Goal: Task Accomplishment & Management: Manage account settings

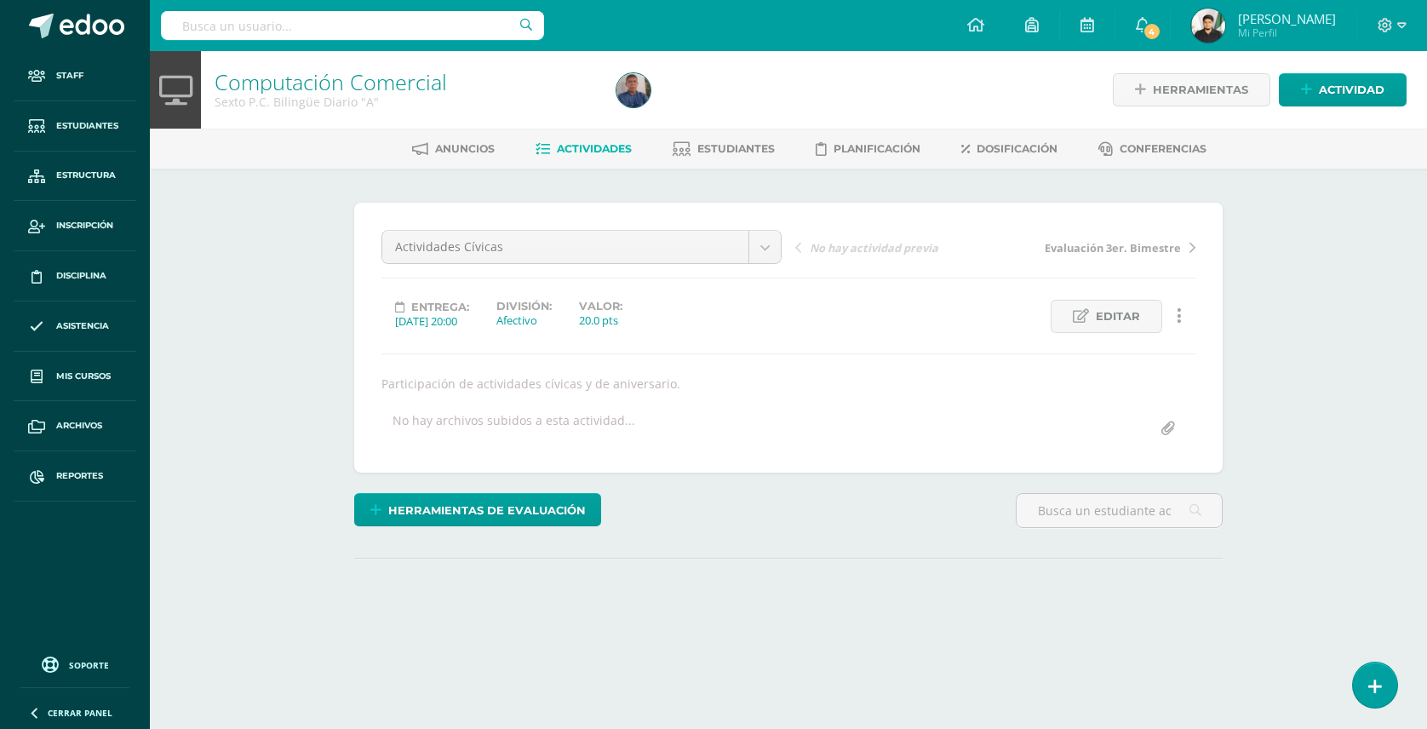
click at [372, 34] on input "text" at bounding box center [352, 25] width 383 height 29
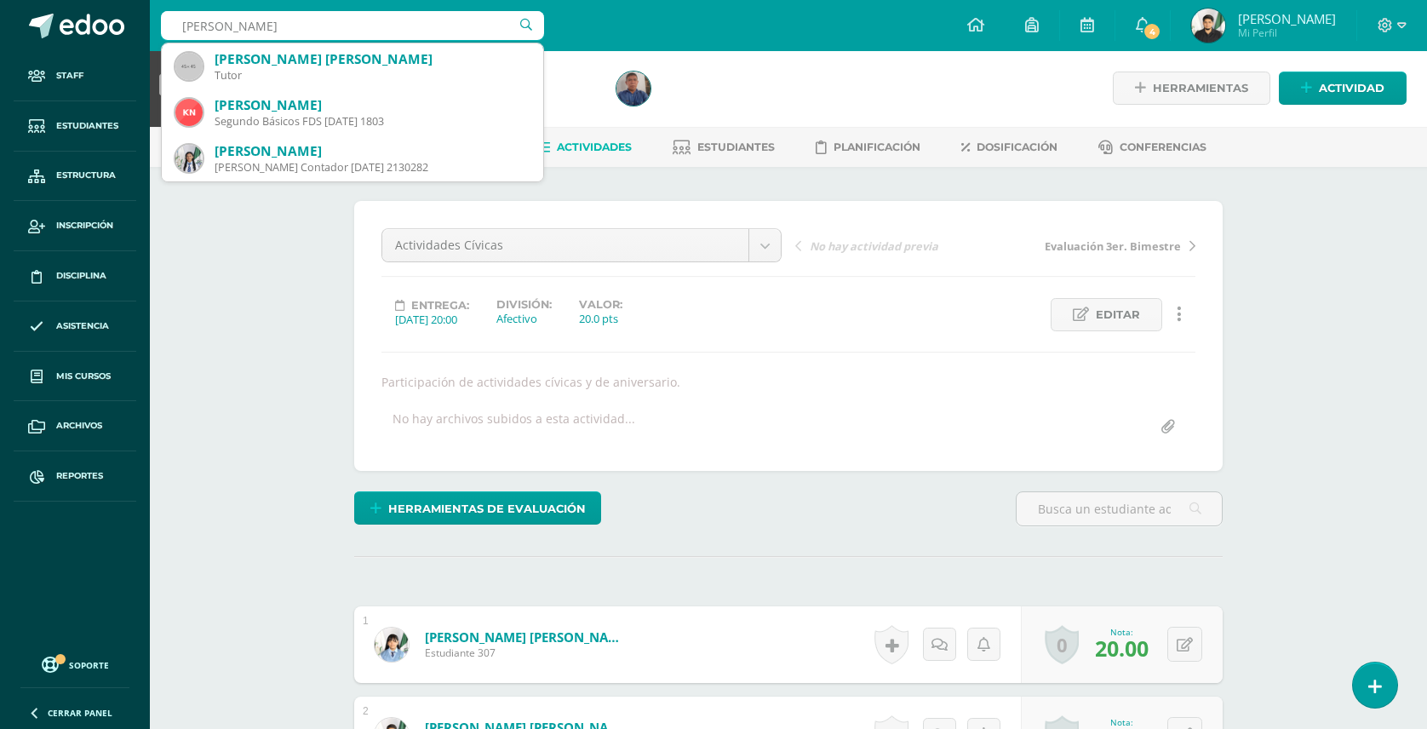
scroll to position [3, 0]
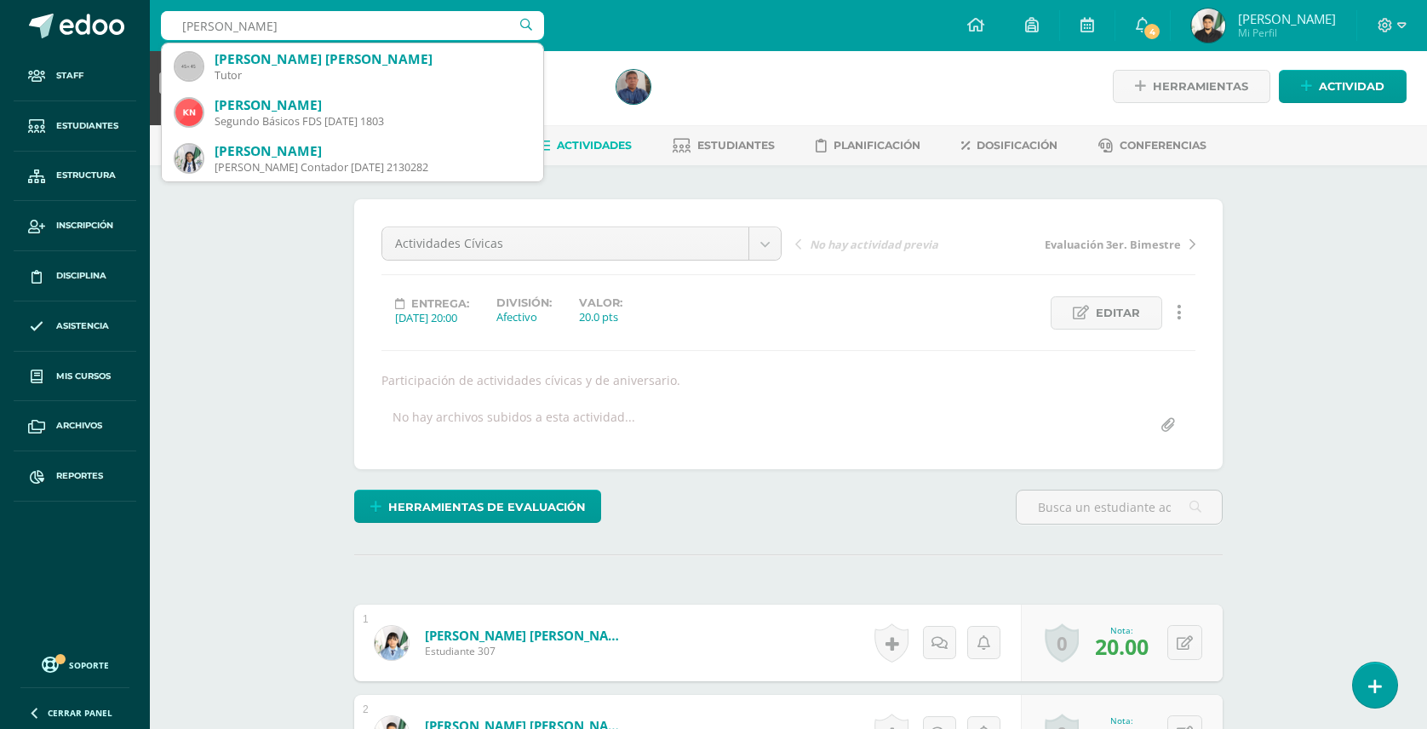
drag, startPoint x: 293, startPoint y: 32, endPoint x: -5, endPoint y: -81, distance: 318.5
type input "orón lopez"
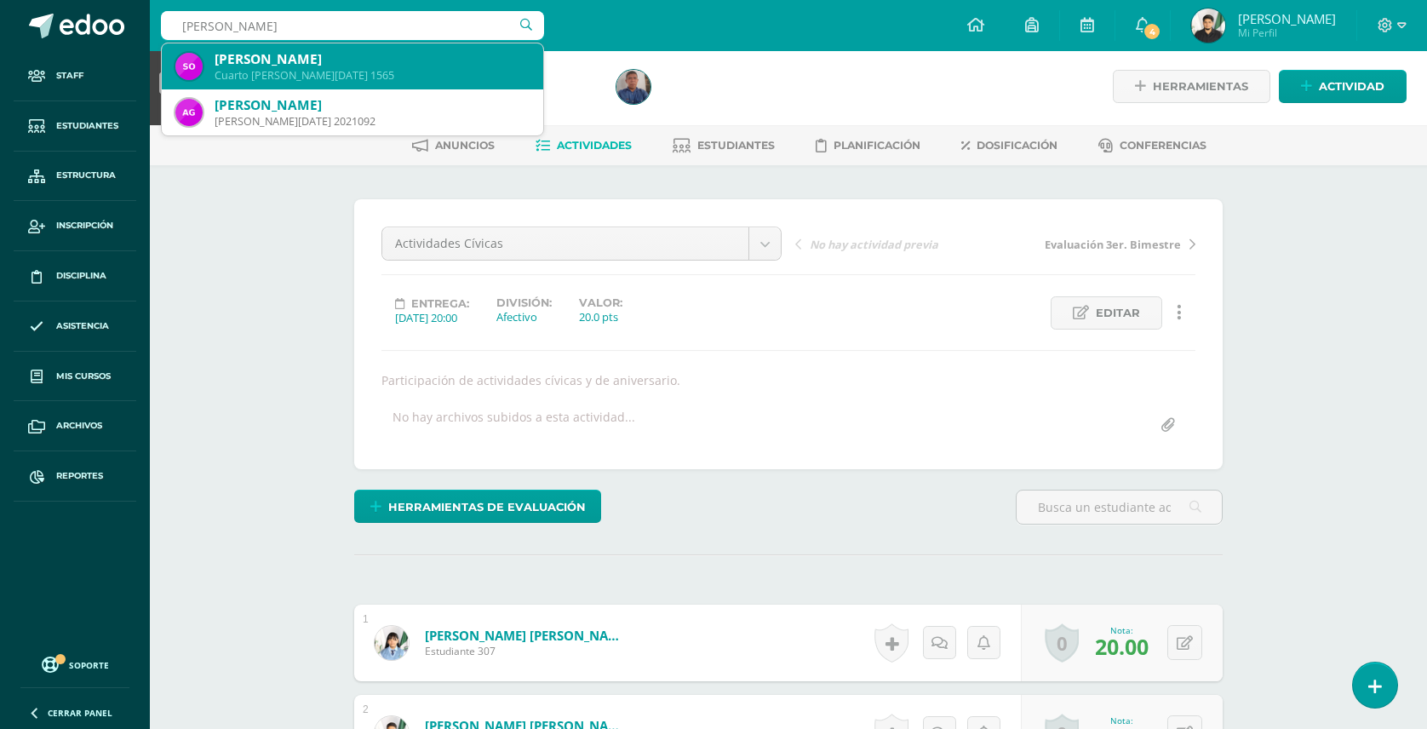
click at [298, 66] on div "Samuel Orón López" at bounding box center [372, 59] width 315 height 18
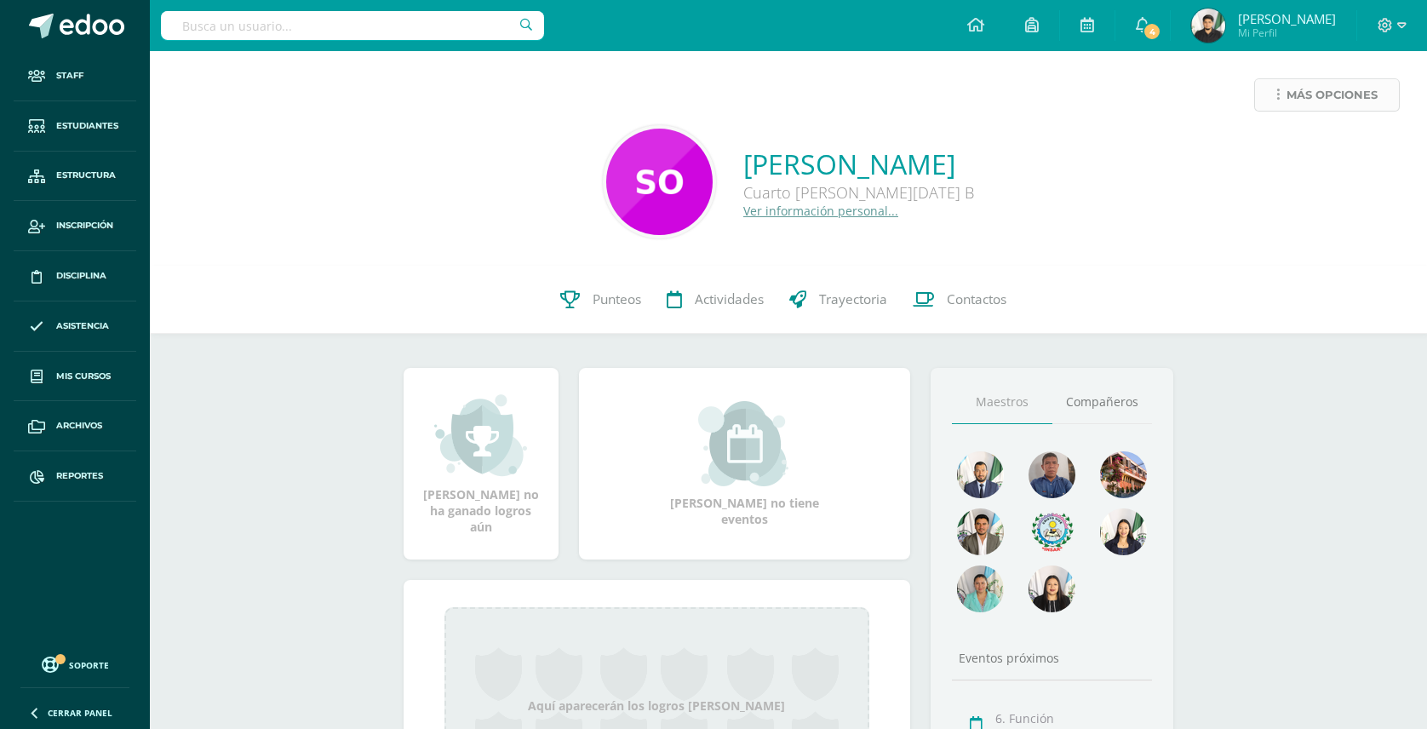
click at [1339, 87] on span "Más opciones" at bounding box center [1332, 95] width 91 height 32
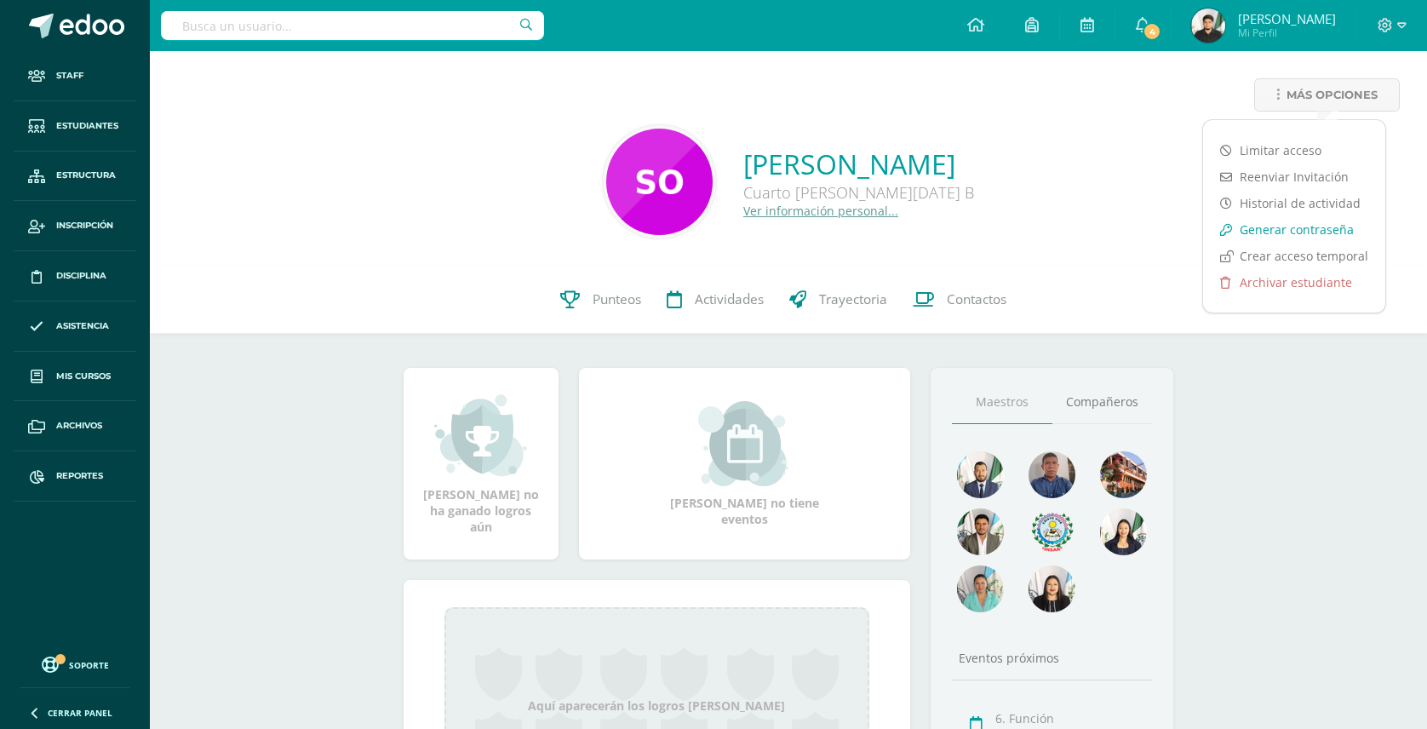
click at [1282, 232] on link "Generar contraseña" at bounding box center [1294, 229] width 182 height 26
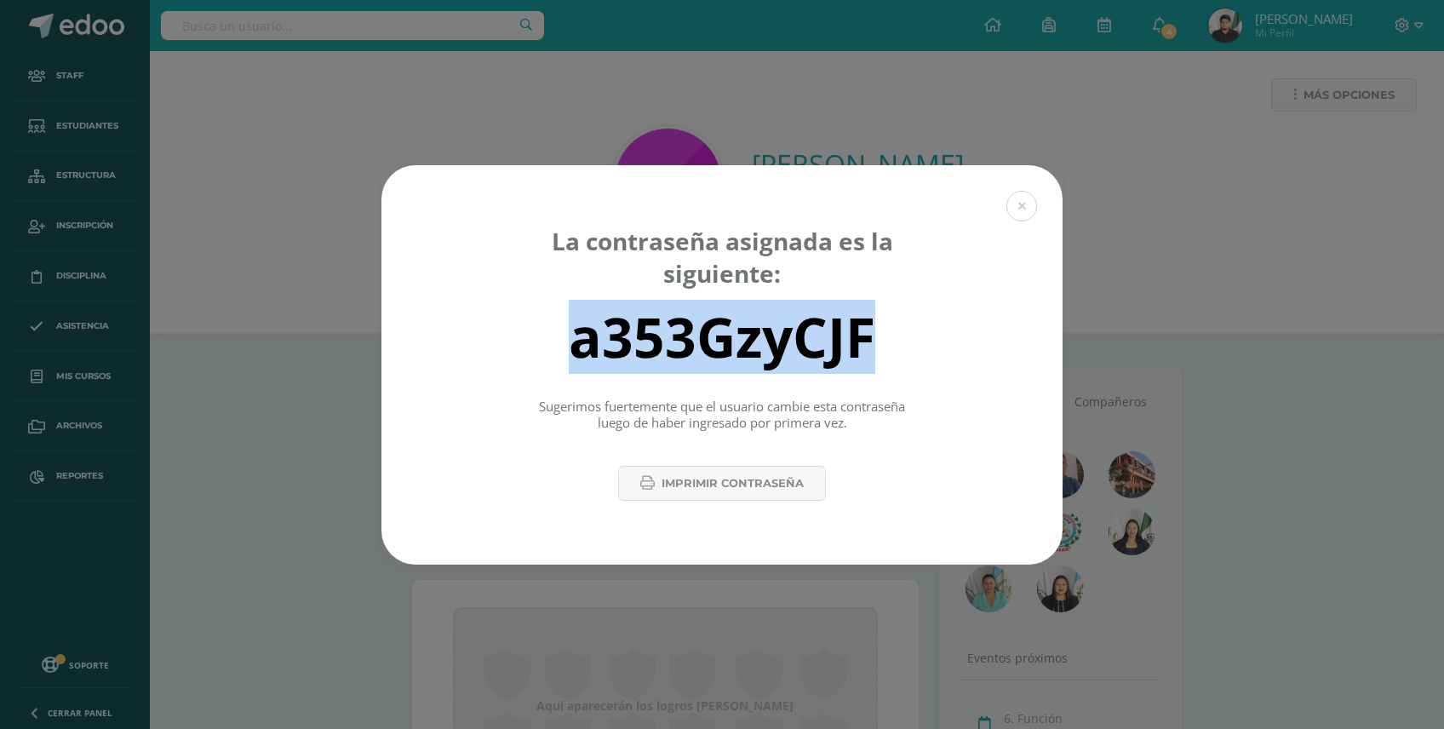
drag, startPoint x: 566, startPoint y: 336, endPoint x: 941, endPoint y: 328, distance: 374.8
click at [941, 328] on div "a353GzyCJF" at bounding box center [722, 337] width 622 height 68
copy div "a353GzyCJF"
click at [1027, 209] on button at bounding box center [1022, 206] width 31 height 31
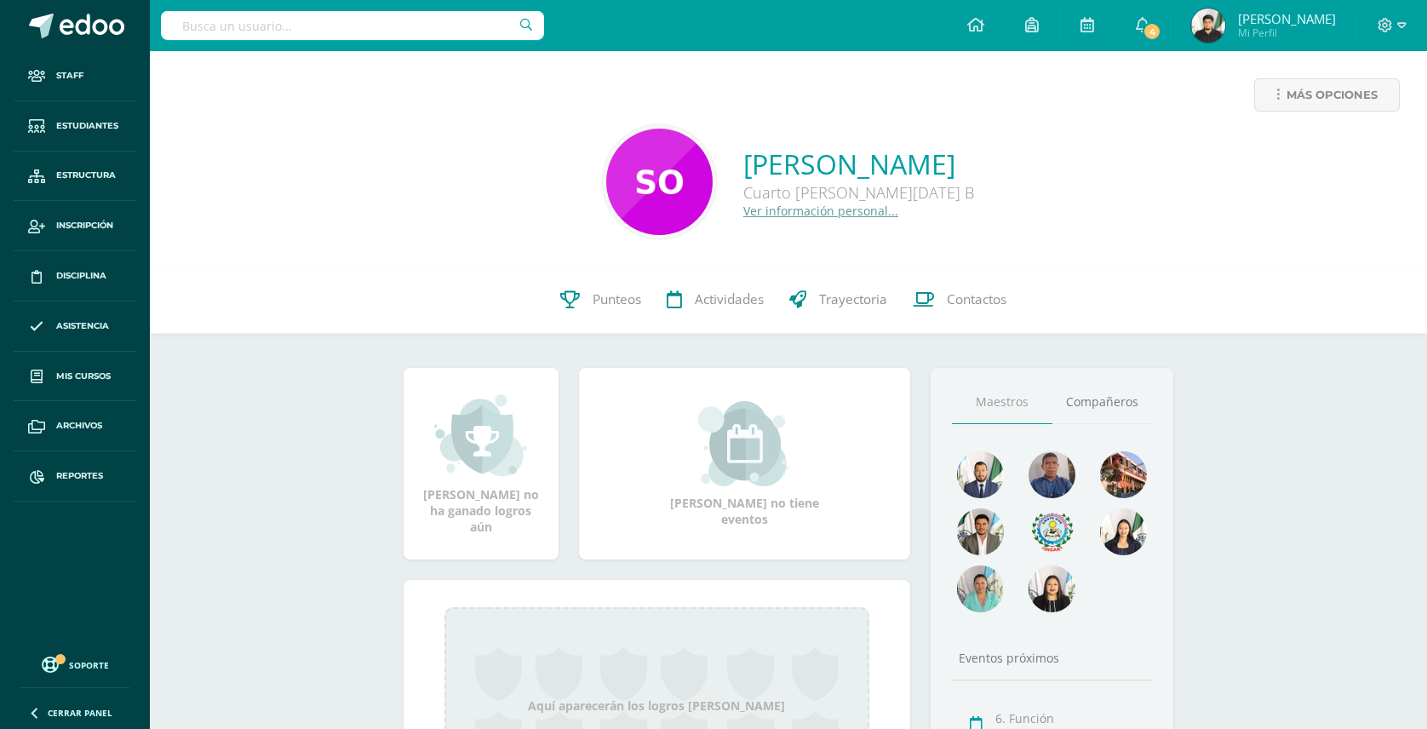
click at [801, 201] on div "Cuarto BACO Sábado B" at bounding box center [858, 192] width 231 height 20
drag, startPoint x: 801, startPoint y: 201, endPoint x: 789, endPoint y: 215, distance: 18.7
click at [789, 215] on link "Ver información personal..." at bounding box center [820, 211] width 155 height 16
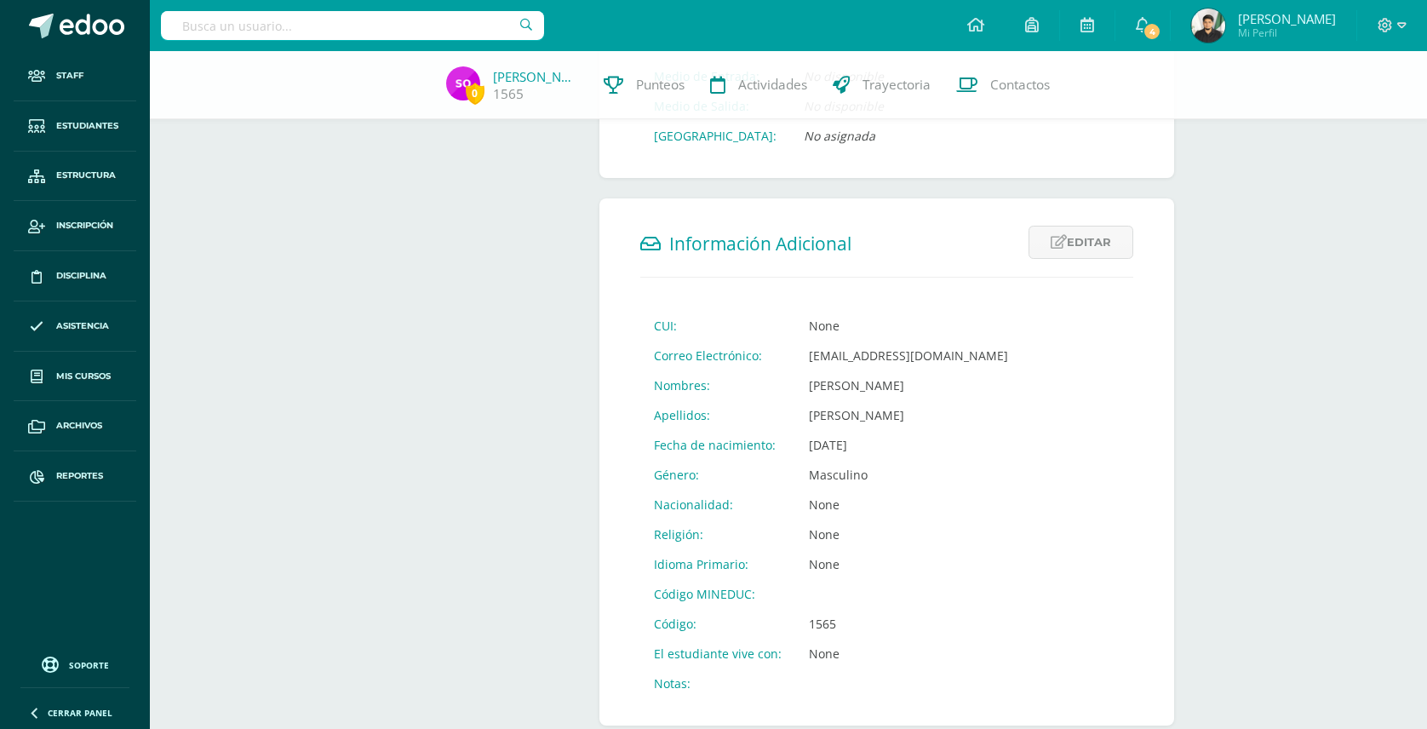
scroll to position [491, 0]
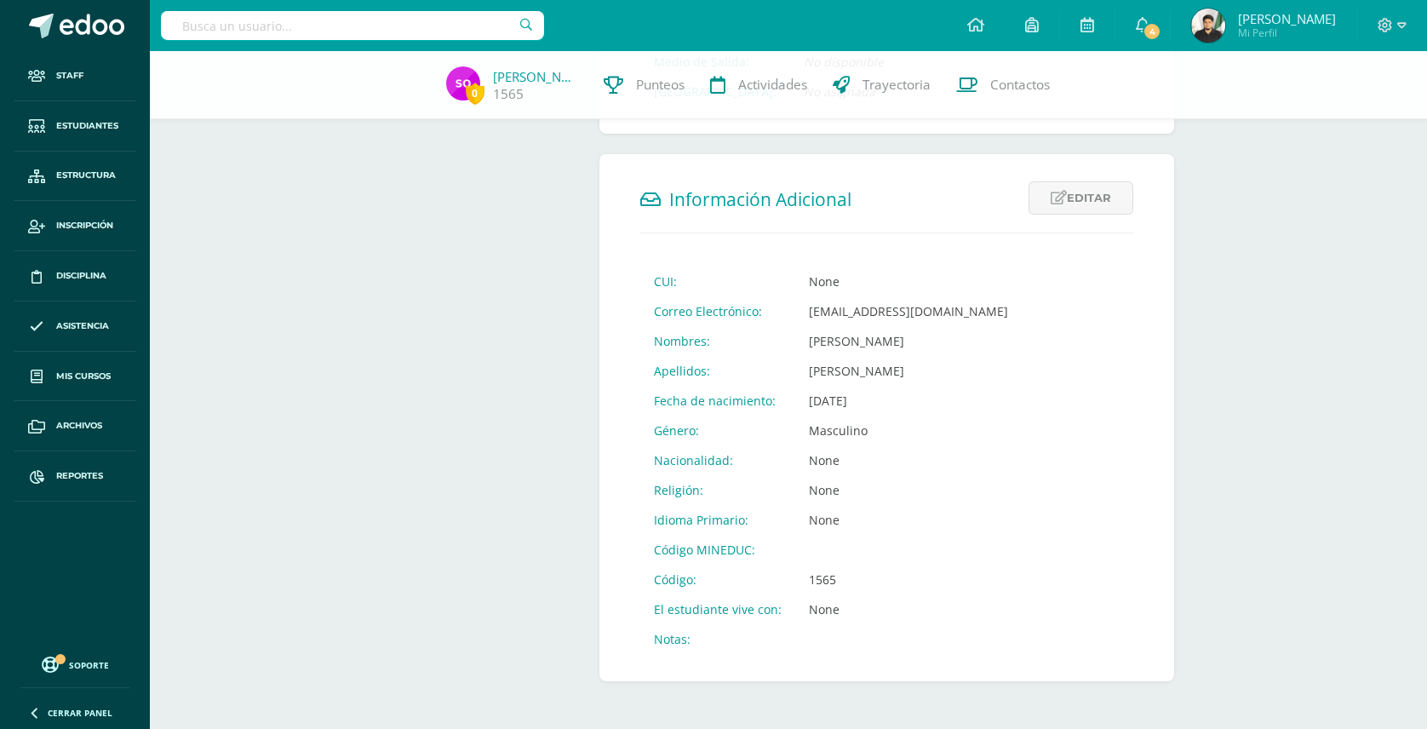
click at [802, 305] on td "2559612@insarycristovive.edu.gt" at bounding box center [908, 311] width 227 height 30
drag, startPoint x: 802, startPoint y: 305, endPoint x: 991, endPoint y: 304, distance: 189.1
click at [991, 304] on td "2559612@insarycristovive.edu.gt" at bounding box center [908, 311] width 227 height 30
copy td "2559612@insarycristovive.edu.gt"
click at [1400, 24] on icon at bounding box center [1401, 25] width 9 height 15
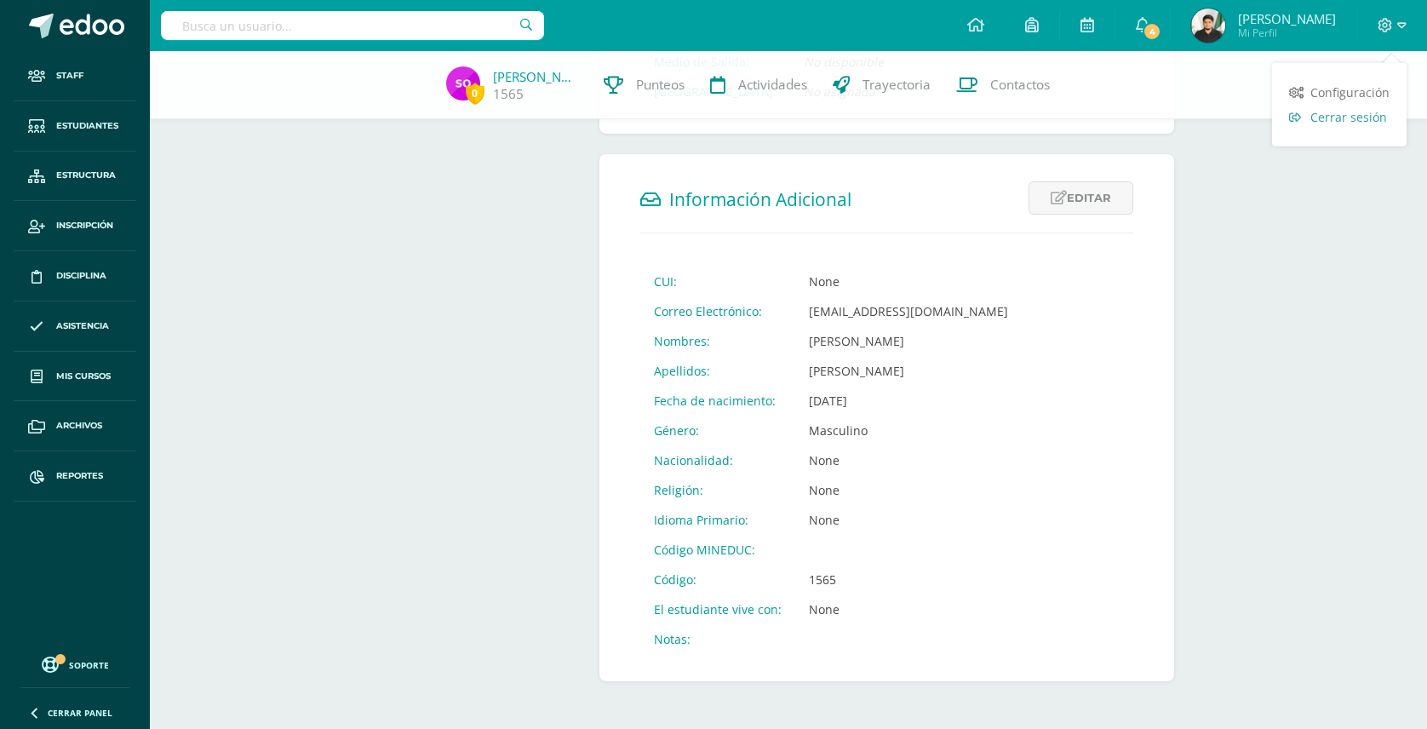
click at [1337, 119] on span "Cerrar sesión" at bounding box center [1349, 117] width 77 height 16
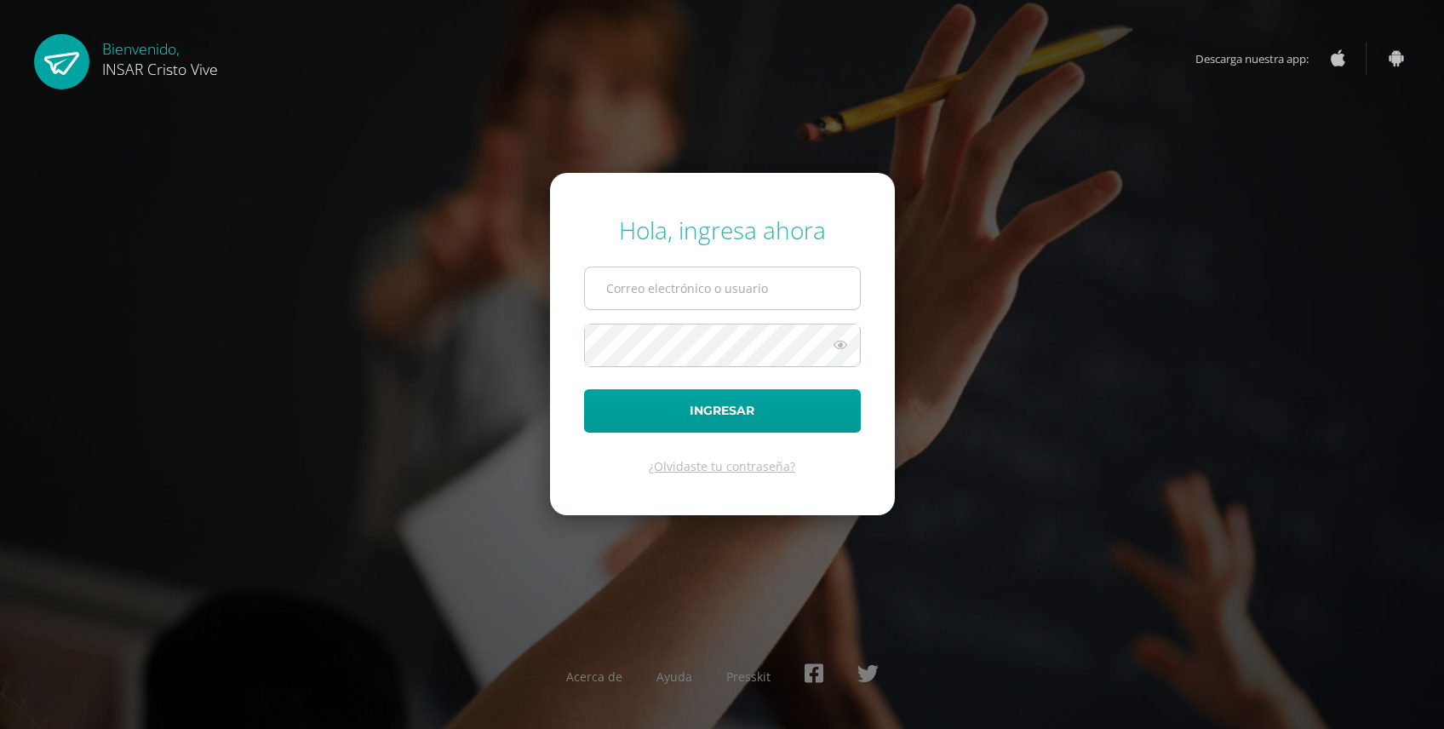
type input "jmoralesinfo@insarycristovive.edu.gt"
drag, startPoint x: 807, startPoint y: 284, endPoint x: 361, endPoint y: 162, distance: 462.8
click at [361, 162] on div "Hola, ingresa ahora jmoralesinfo@insarycristovive.edu.gt Ingresar ¿Olvidaste tu…" at bounding box center [722, 364] width 1458 height 729
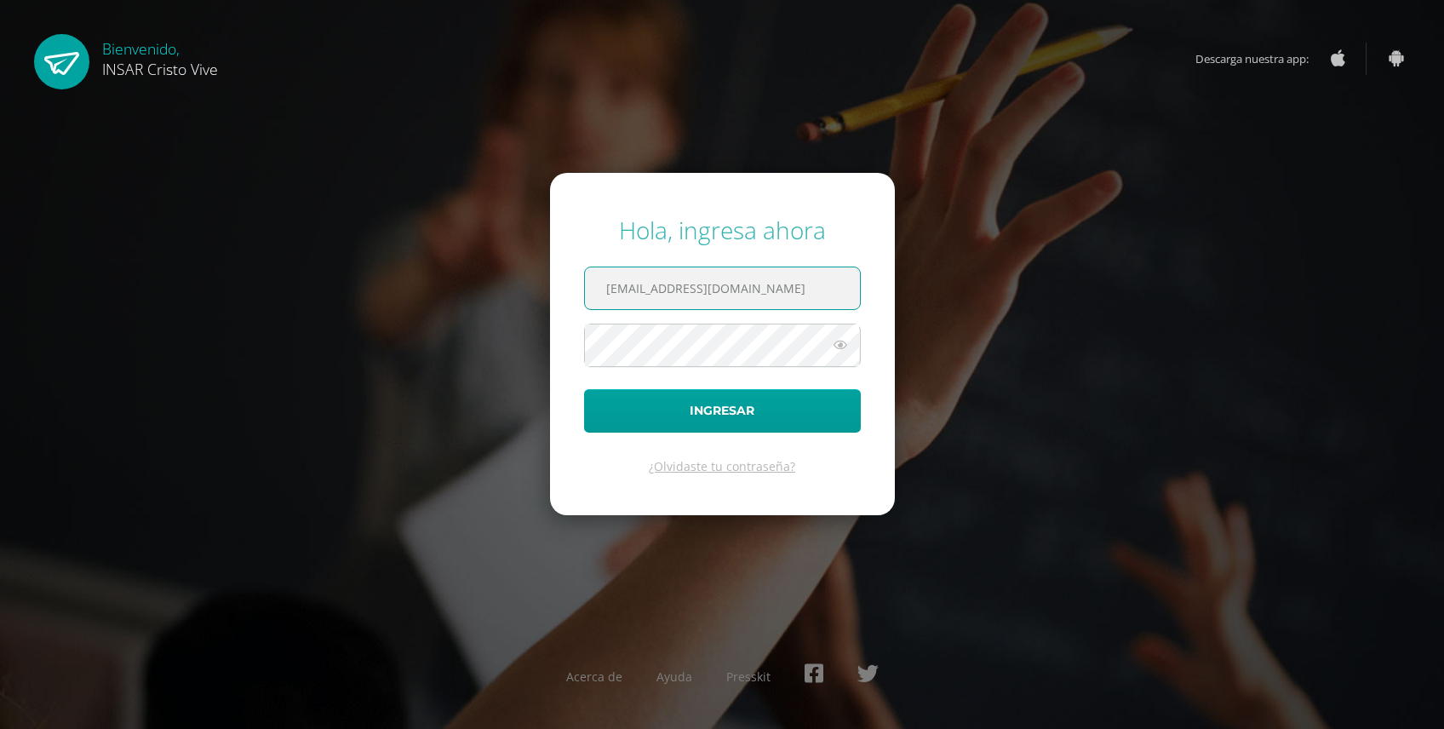
drag, startPoint x: 835, startPoint y: 290, endPoint x: 390, endPoint y: 236, distance: 448.6
click at [390, 236] on div "Hola, ingresa ahora jmoralesinfo@insarycristovive.edu.gt Ingresar ¿Olvidaste tu…" at bounding box center [722, 364] width 1099 height 329
paste input "2559612@insarycristovive.edu.gt"
type input "2559612@insarycristovive.edu.gt"
click at [979, 301] on div "Hola, ingresa ahora 2559612@insarycristovive.edu.gt Ingresar ¿Olvidaste tu cont…" at bounding box center [722, 364] width 1099 height 329
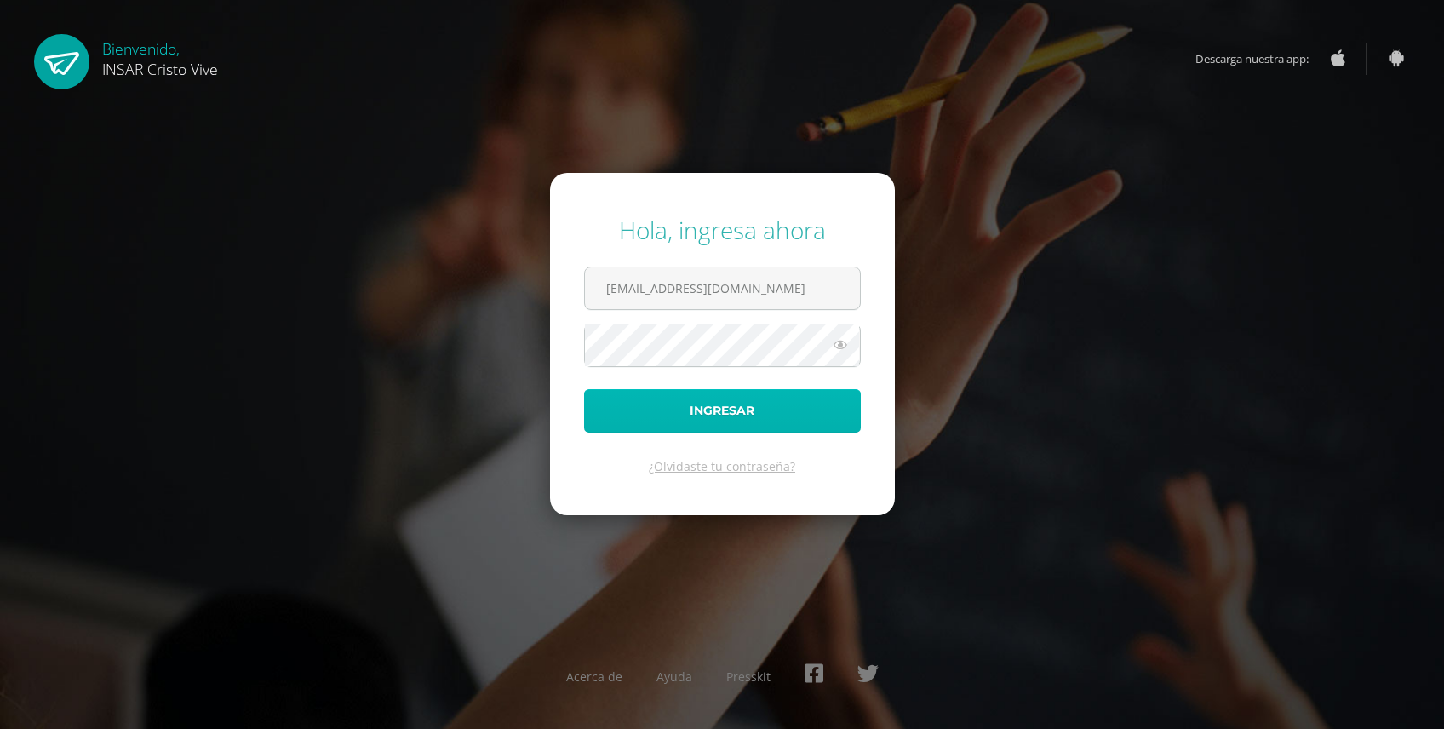
click at [744, 406] on button "Ingresar" at bounding box center [722, 410] width 277 height 43
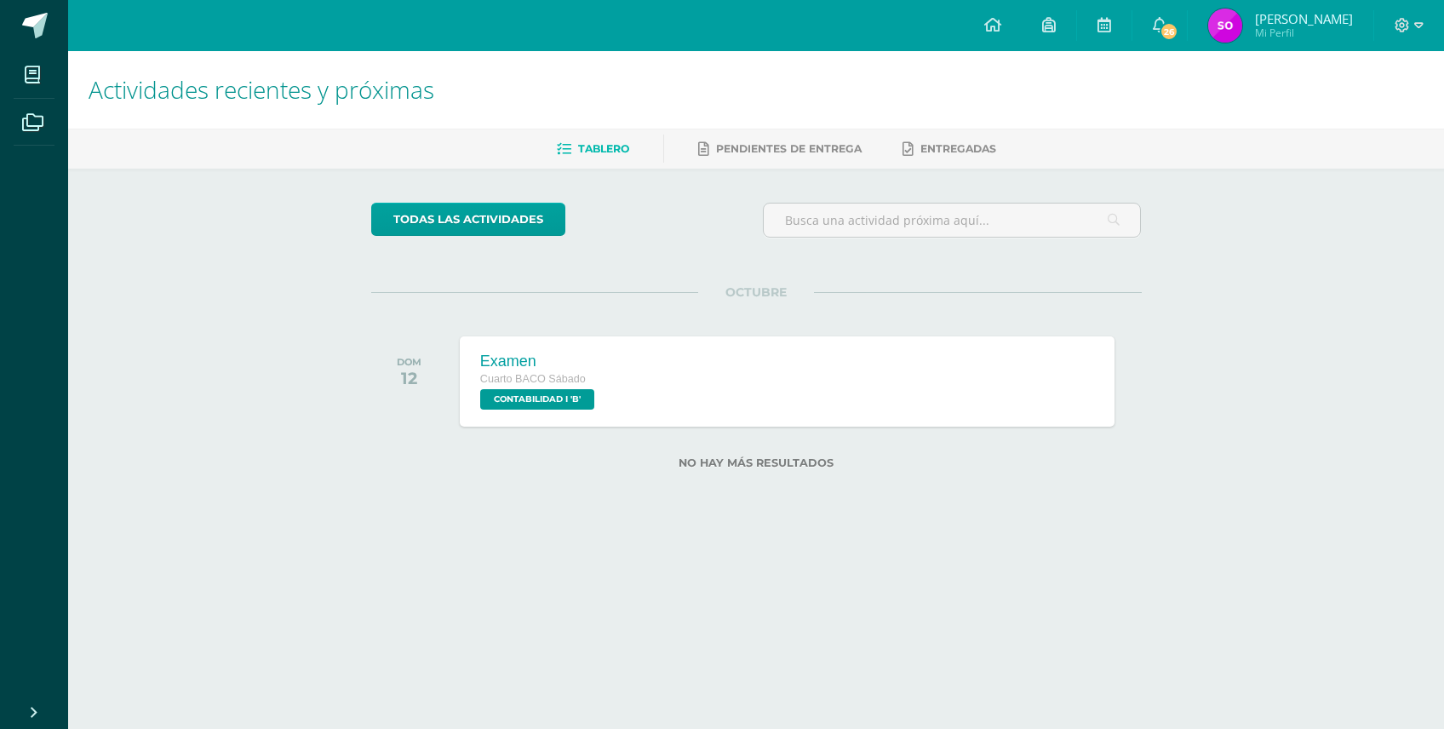
click at [1328, 24] on span "[PERSON_NAME]" at bounding box center [1304, 18] width 98 height 17
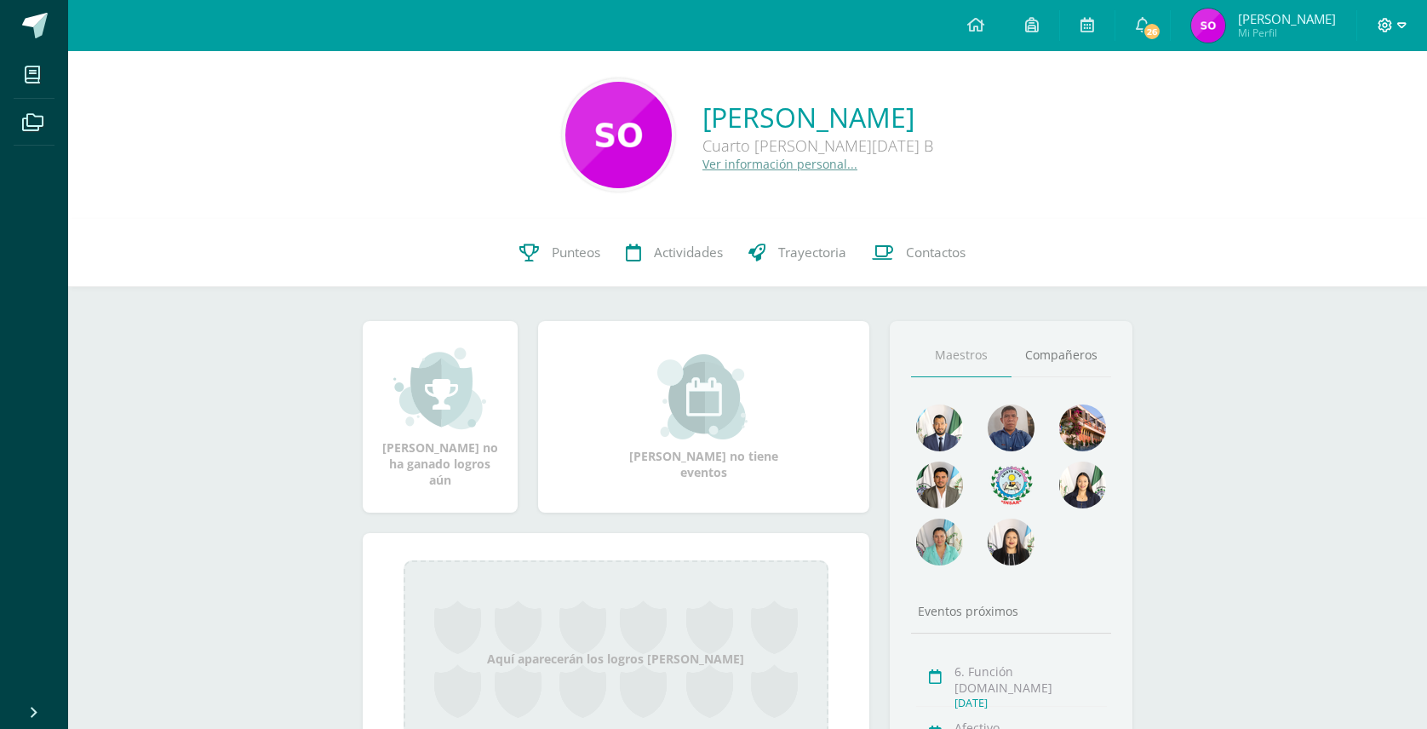
click at [1397, 29] on icon at bounding box center [1401, 25] width 9 height 15
click at [1330, 94] on span "Configuración" at bounding box center [1349, 91] width 79 height 16
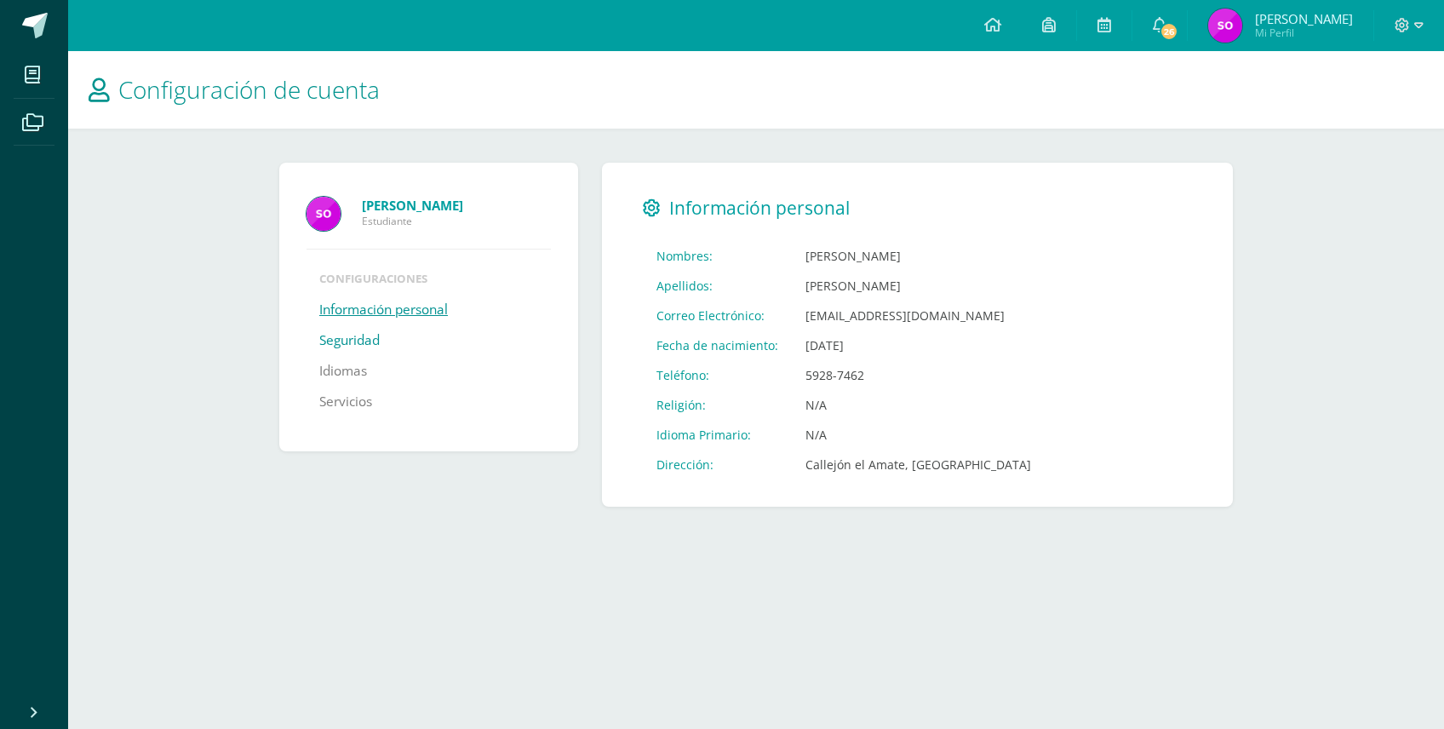
click at [351, 341] on link "Seguridad" at bounding box center [349, 340] width 60 height 31
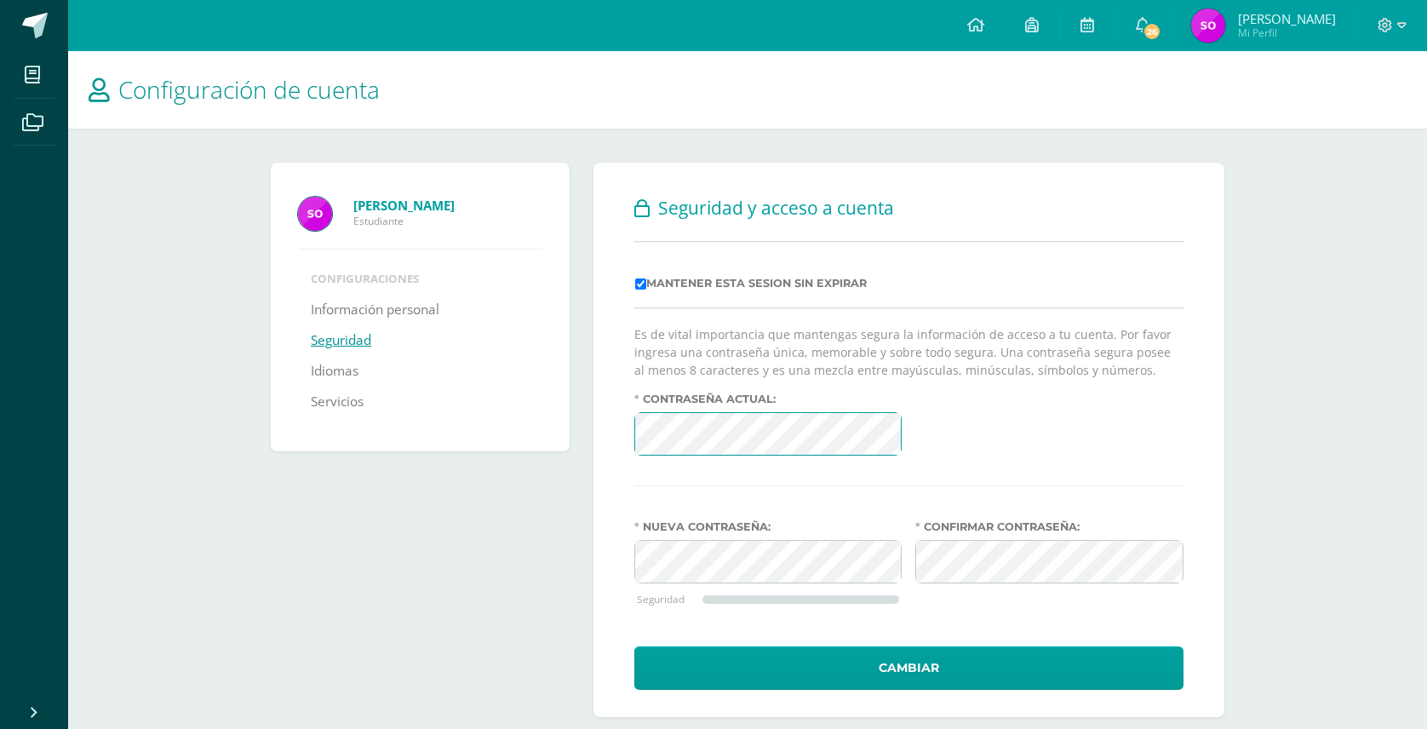
click at [962, 410] on div "Contraseña actual:" at bounding box center [909, 431] width 563 height 77
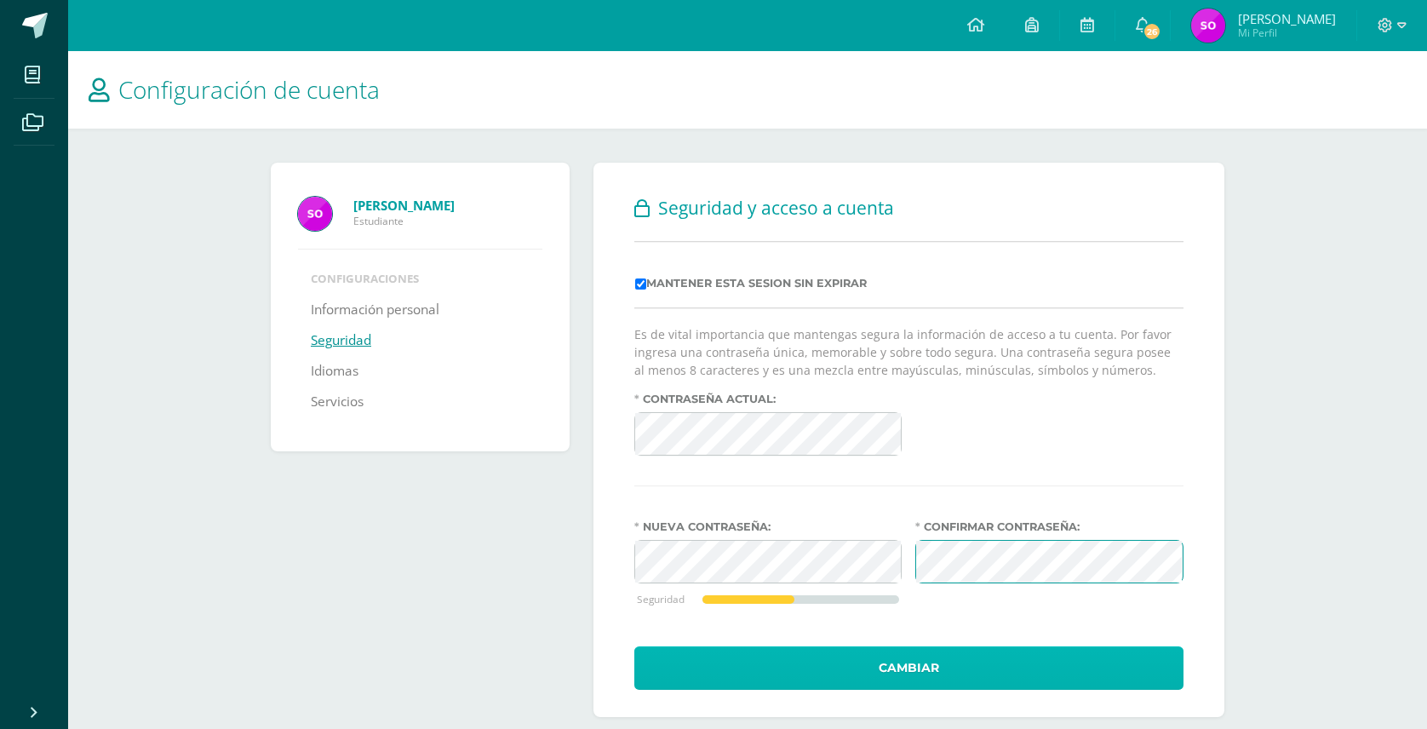
click at [901, 683] on button "Cambiar" at bounding box center [908, 667] width 549 height 43
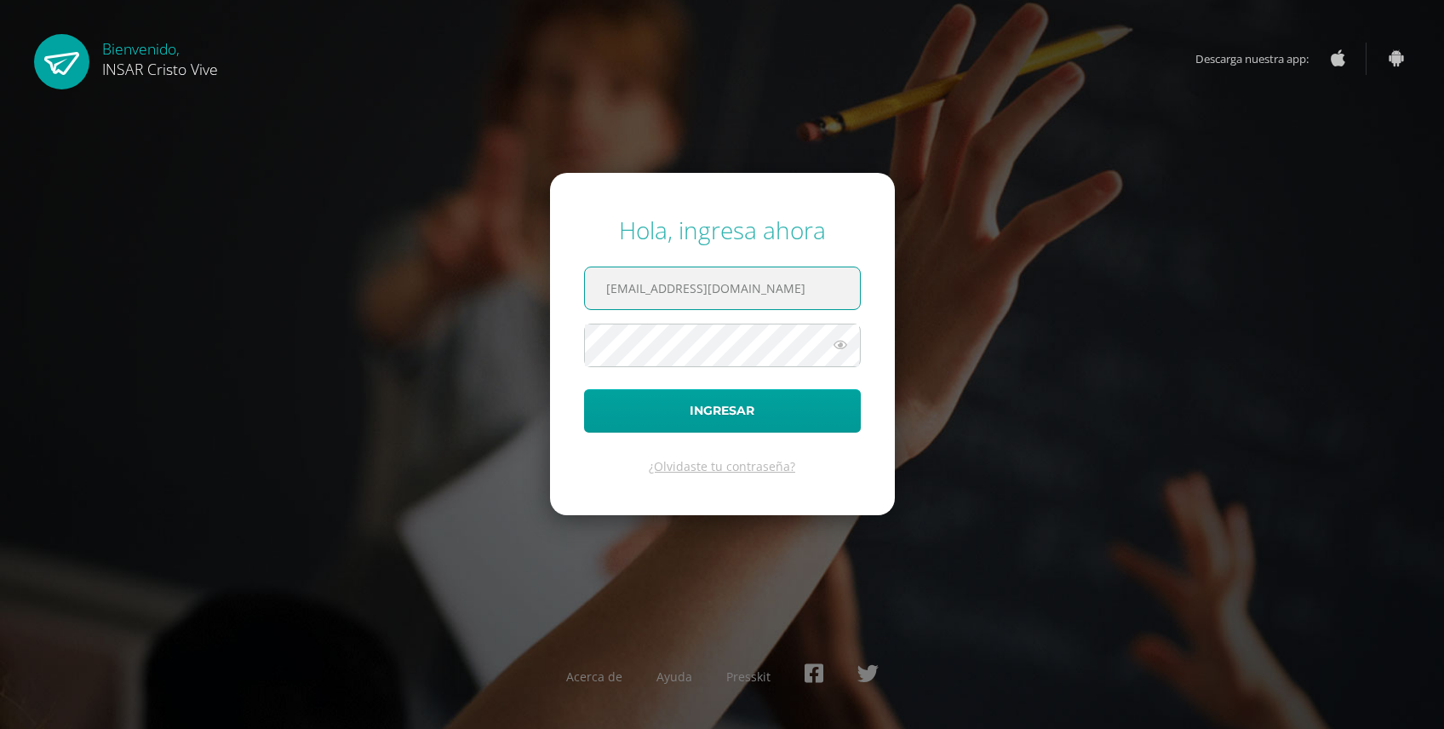
click at [815, 296] on input "jmoralesinfo@insarycristovive.edu.gt" at bounding box center [722, 288] width 275 height 42
drag, startPoint x: 828, startPoint y: 291, endPoint x: 267, endPoint y: 215, distance: 565.4
click at [267, 215] on div "Hola, ingresa ahora jmoralesinfo@insarycristovive.edu.gt Ingresar ¿Olvidaste tu…" at bounding box center [722, 364] width 1099 height 329
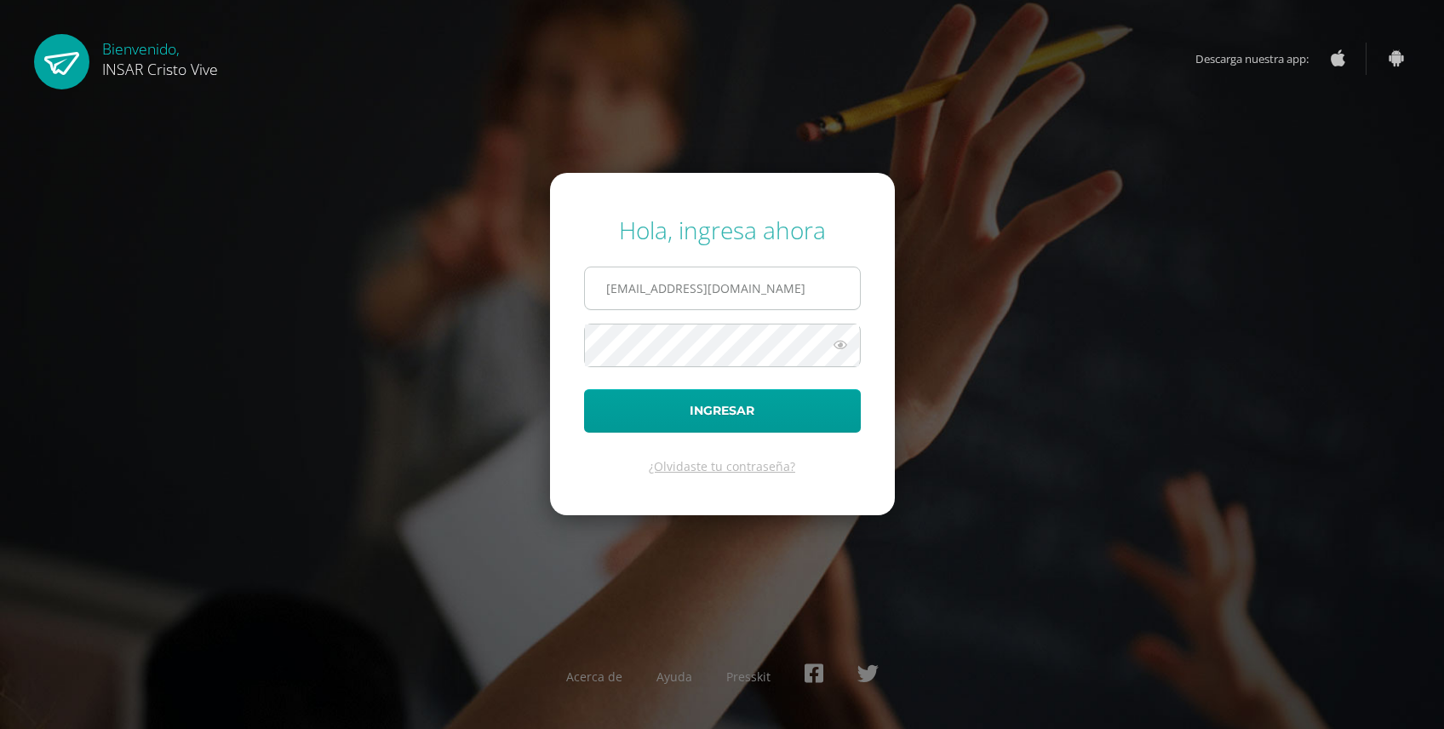
click at [608, 290] on input "jmoralesinfo@insarycristovive.edu.gt" at bounding box center [722, 288] width 275 height 42
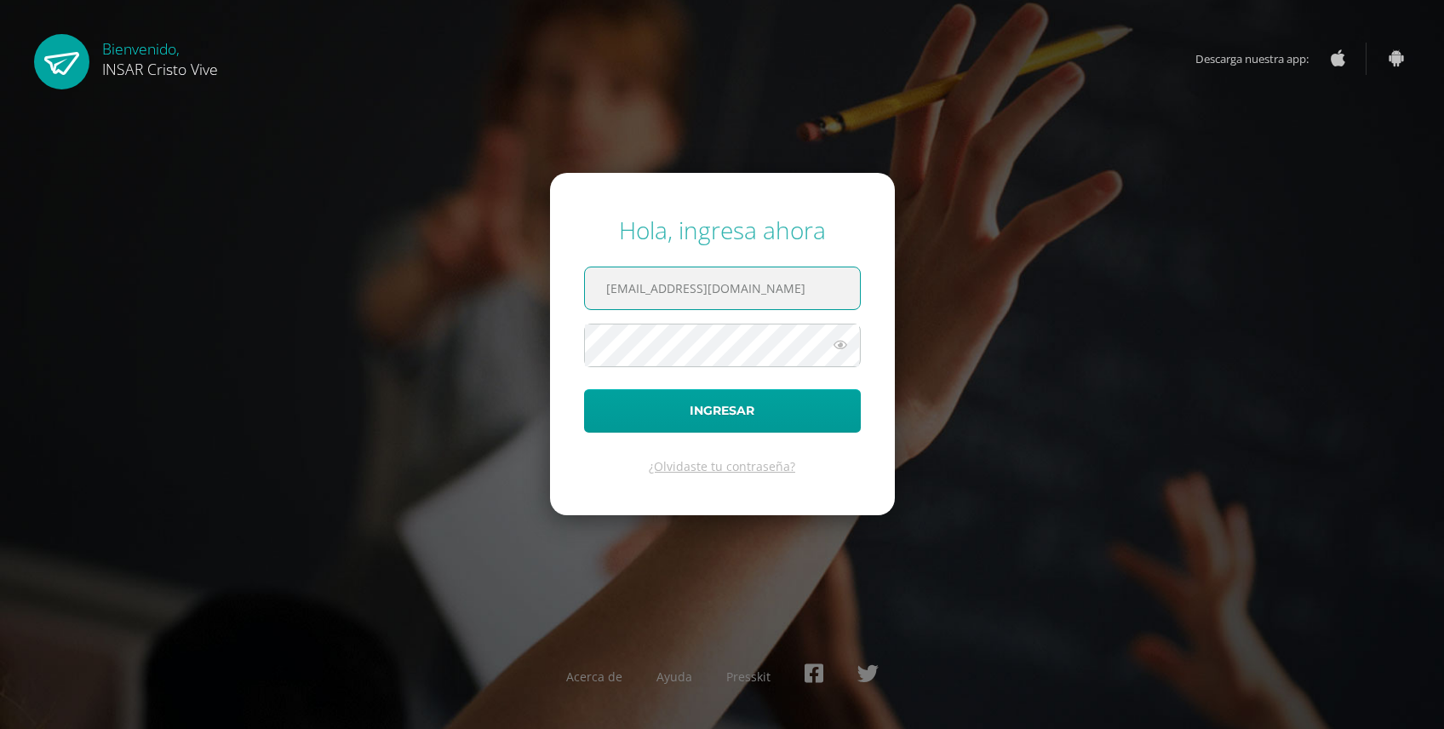
click at [608, 290] on input "[EMAIL_ADDRESS][DOMAIN_NAME]" at bounding box center [722, 288] width 275 height 42
click at [608, 290] on input "jmoralesinfo@insarycristovive.edu.gt" at bounding box center [722, 288] width 275 height 42
type input "t"
paste input "2559612@insarycristovive.edu.gt"
type input "2559612@insarycristovive.edu.gt"
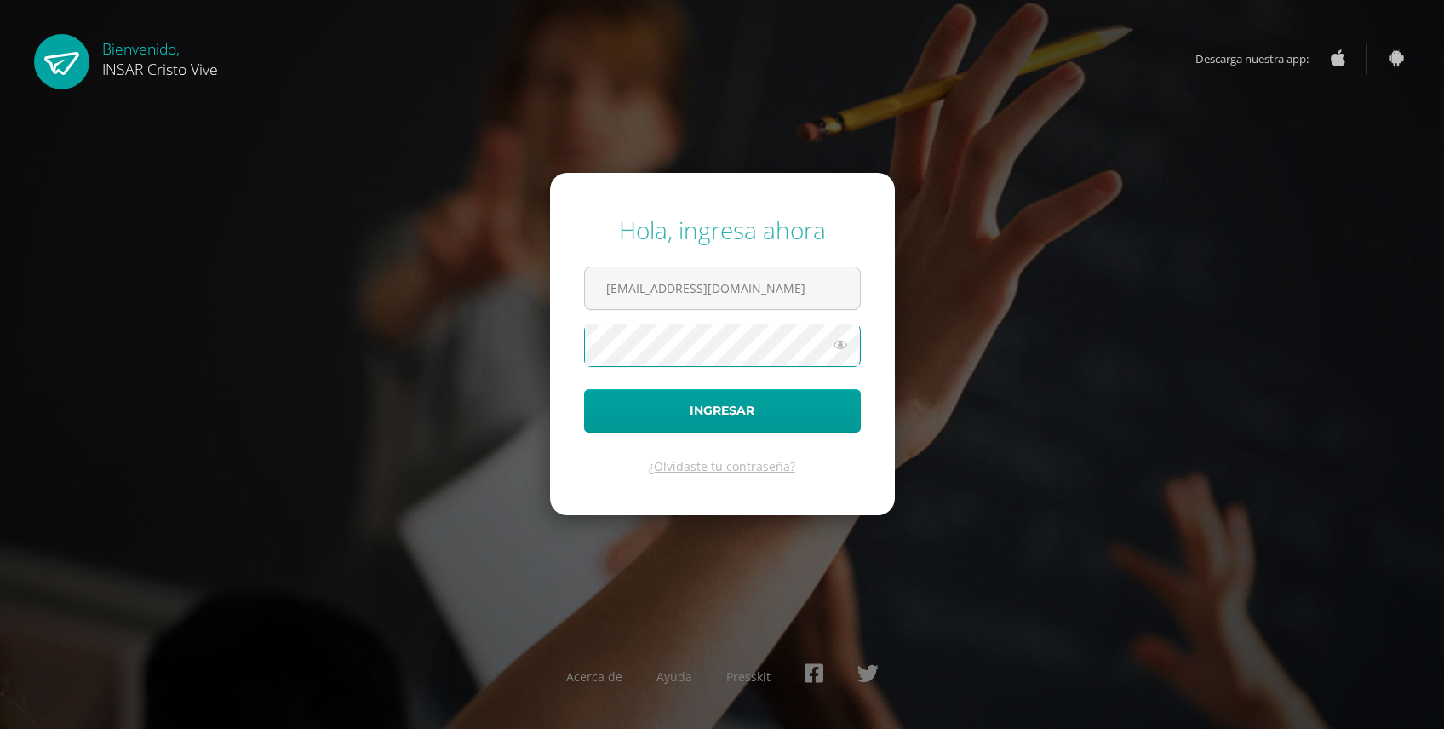
click at [400, 308] on div "Hola, ingresa ahora 2559612@insarycristovive.edu.gt Ingresar ¿Olvidaste tu cont…" at bounding box center [722, 364] width 1099 height 329
click at [584, 389] on button "Ingresar" at bounding box center [722, 410] width 277 height 43
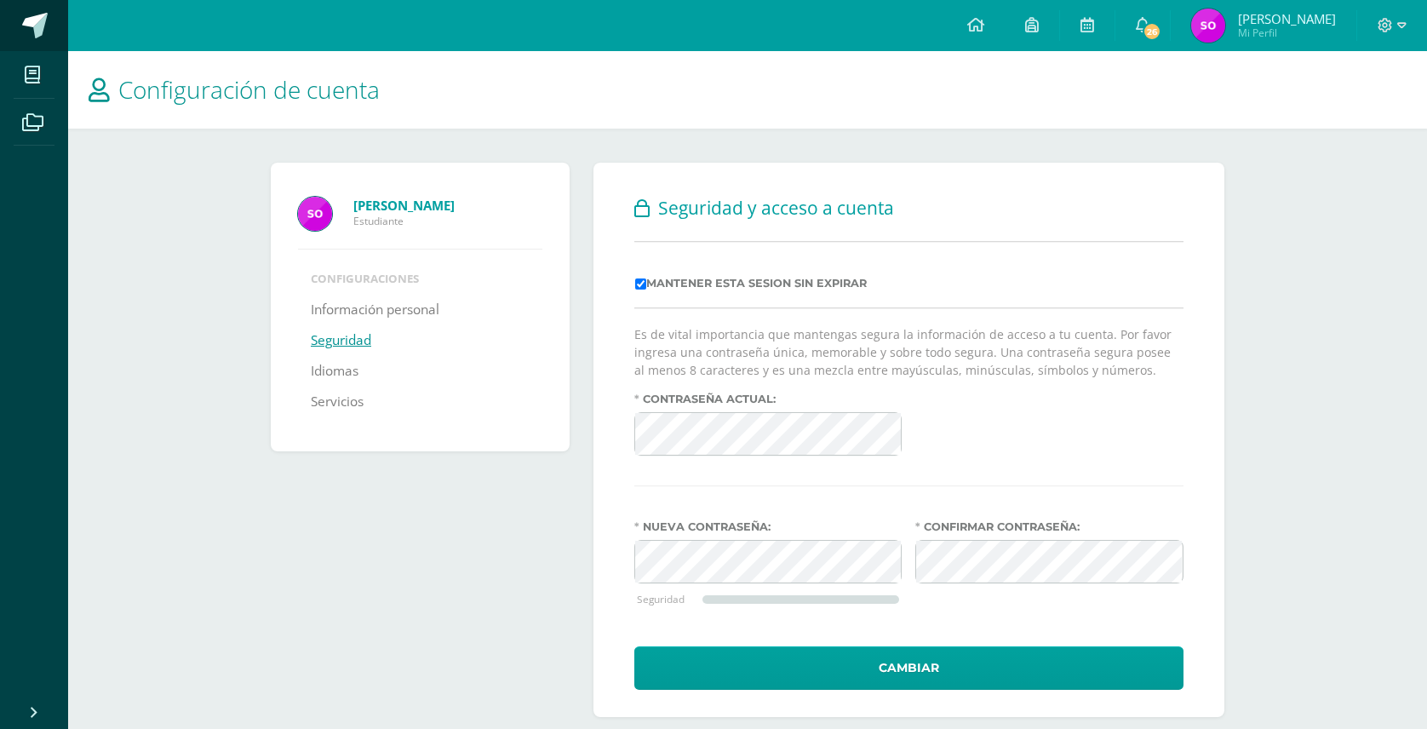
click at [46, 19] on span at bounding box center [35, 26] width 26 height 26
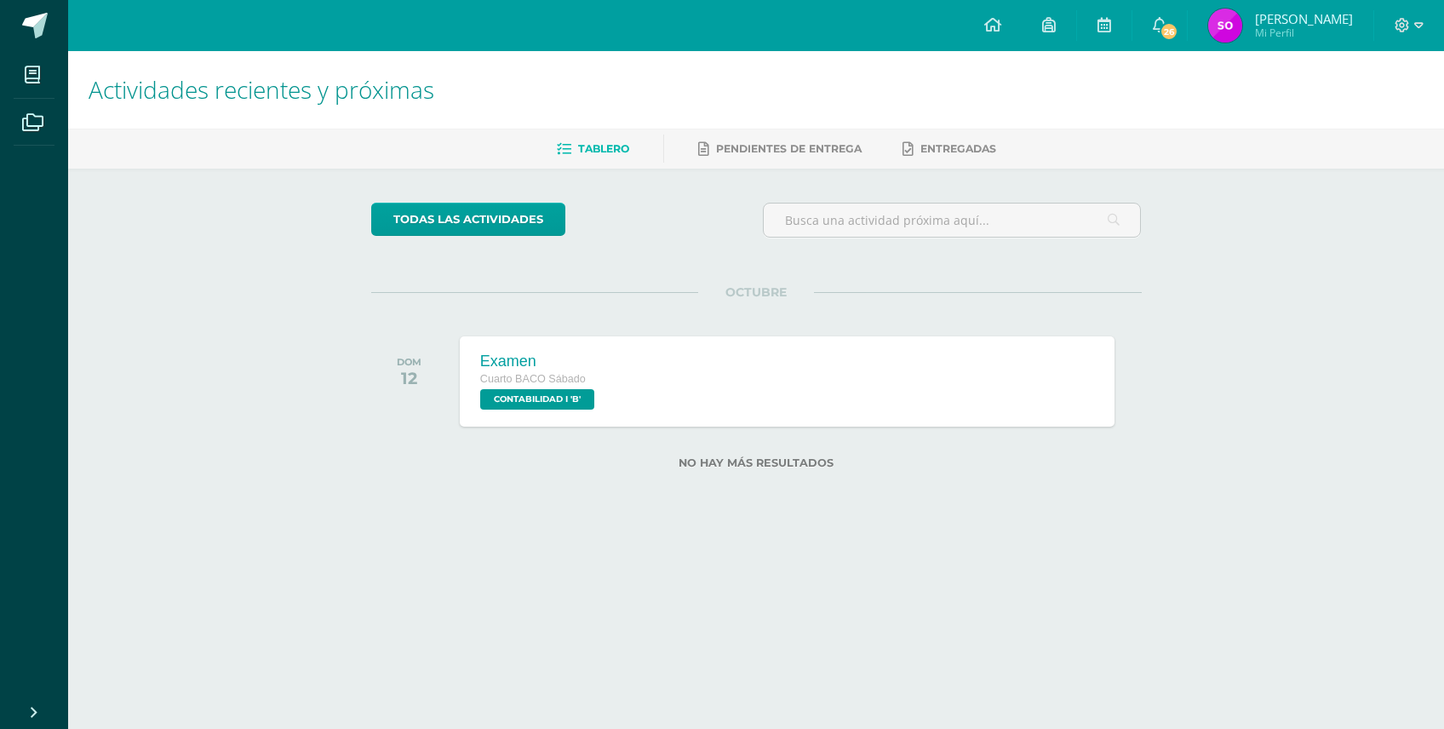
click at [610, 150] on span "Tablero" at bounding box center [603, 148] width 51 height 13
click at [744, 145] on span "Pendientes de entrega" at bounding box center [789, 148] width 146 height 13
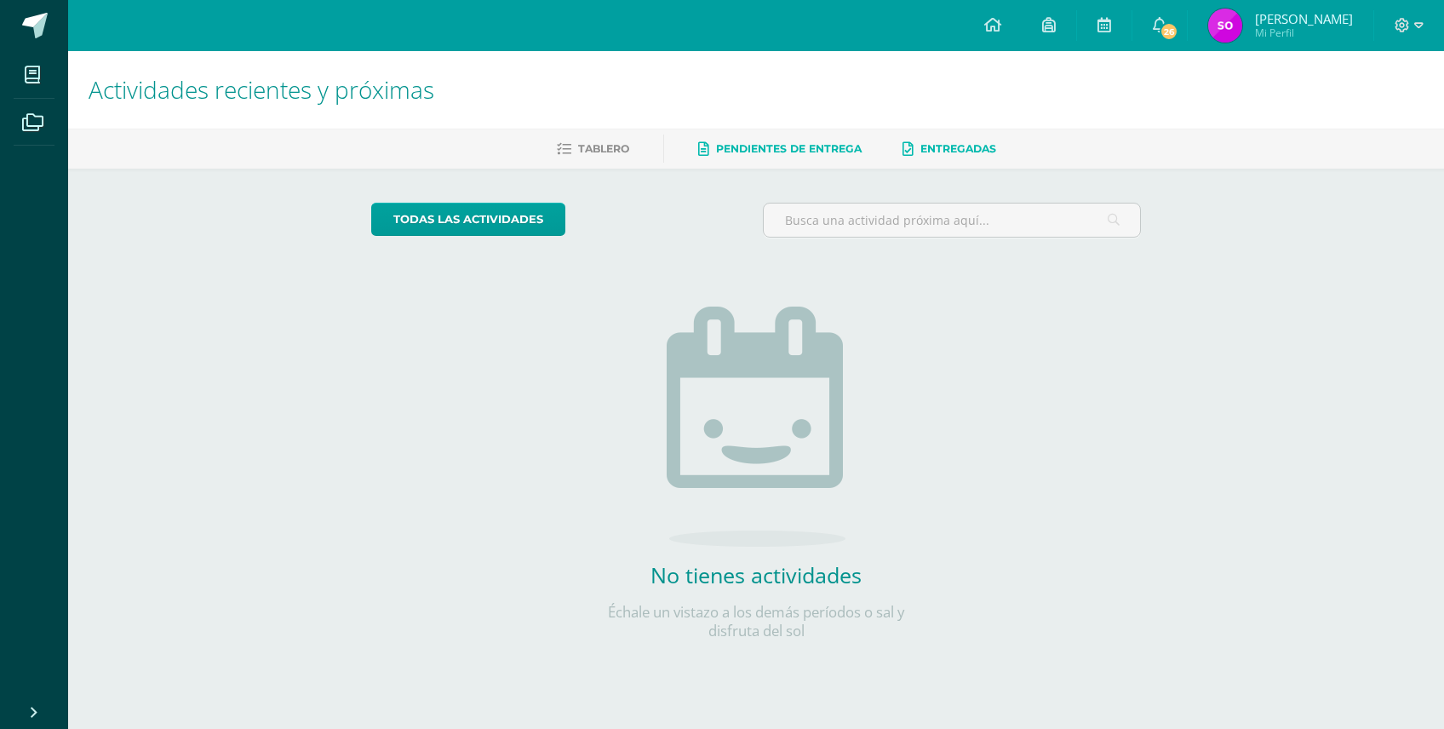
click at [945, 150] on span "Entregadas" at bounding box center [959, 148] width 76 height 13
click at [1397, 25] on icon at bounding box center [1402, 25] width 15 height 15
click at [1380, 114] on span "Cerrar sesión" at bounding box center [1366, 116] width 77 height 16
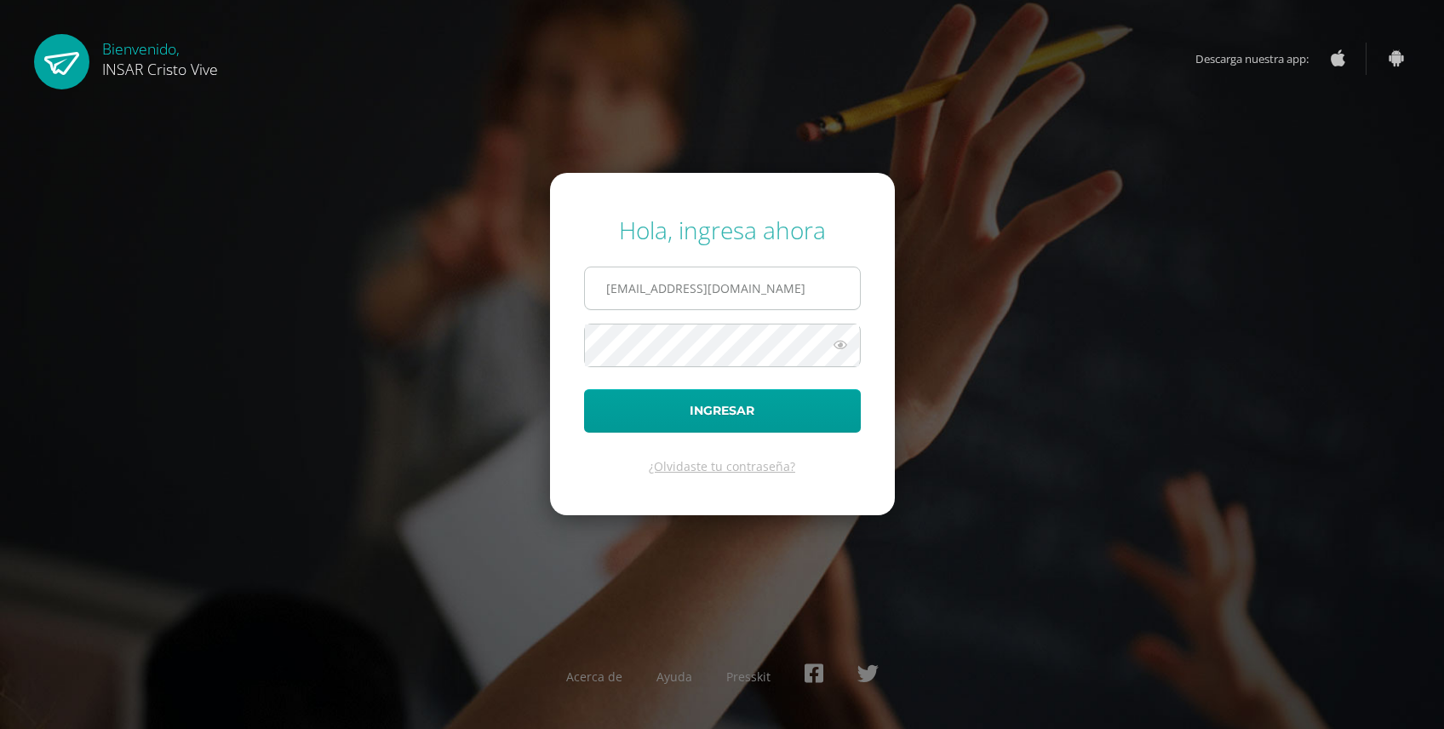
click at [789, 284] on input "[EMAIL_ADDRESS][DOMAIN_NAME]" at bounding box center [722, 288] width 275 height 42
drag, startPoint x: 822, startPoint y: 283, endPoint x: 14, endPoint y: 162, distance: 817.1
click at [14, 162] on div "Hola, ingresa ahora jmoralesinfo@insarycristovive.edu.gt Ingresar ¿Olvidaste tu…" at bounding box center [722, 364] width 1458 height 729
type input "2559612@insarycristovive.edu.gt"
click at [1020, 392] on div "Hola, ingresa ahora 2559612@insarycristovive.edu.gt Ingresar ¿Olvidaste tu cont…" at bounding box center [722, 364] width 1099 height 329
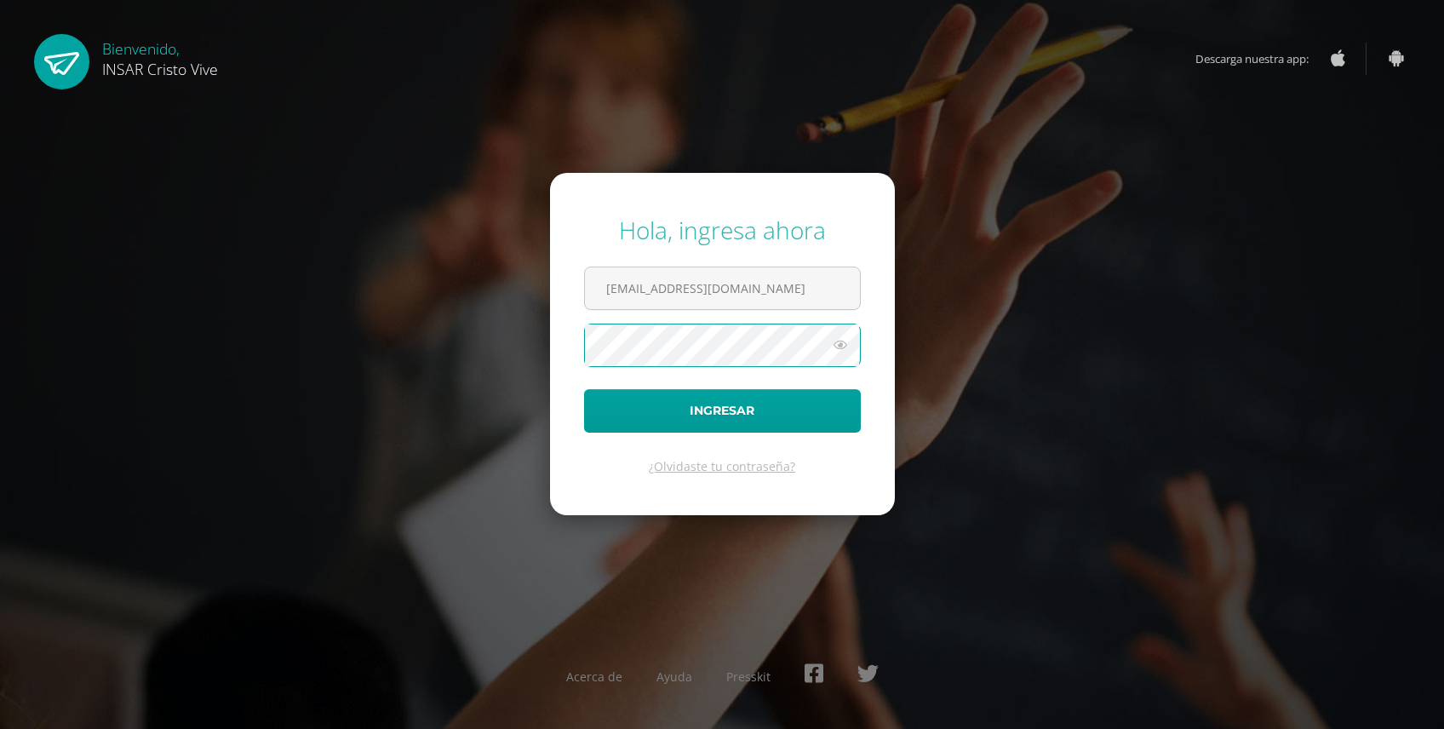
click at [584, 389] on button "Ingresar" at bounding box center [722, 410] width 277 height 43
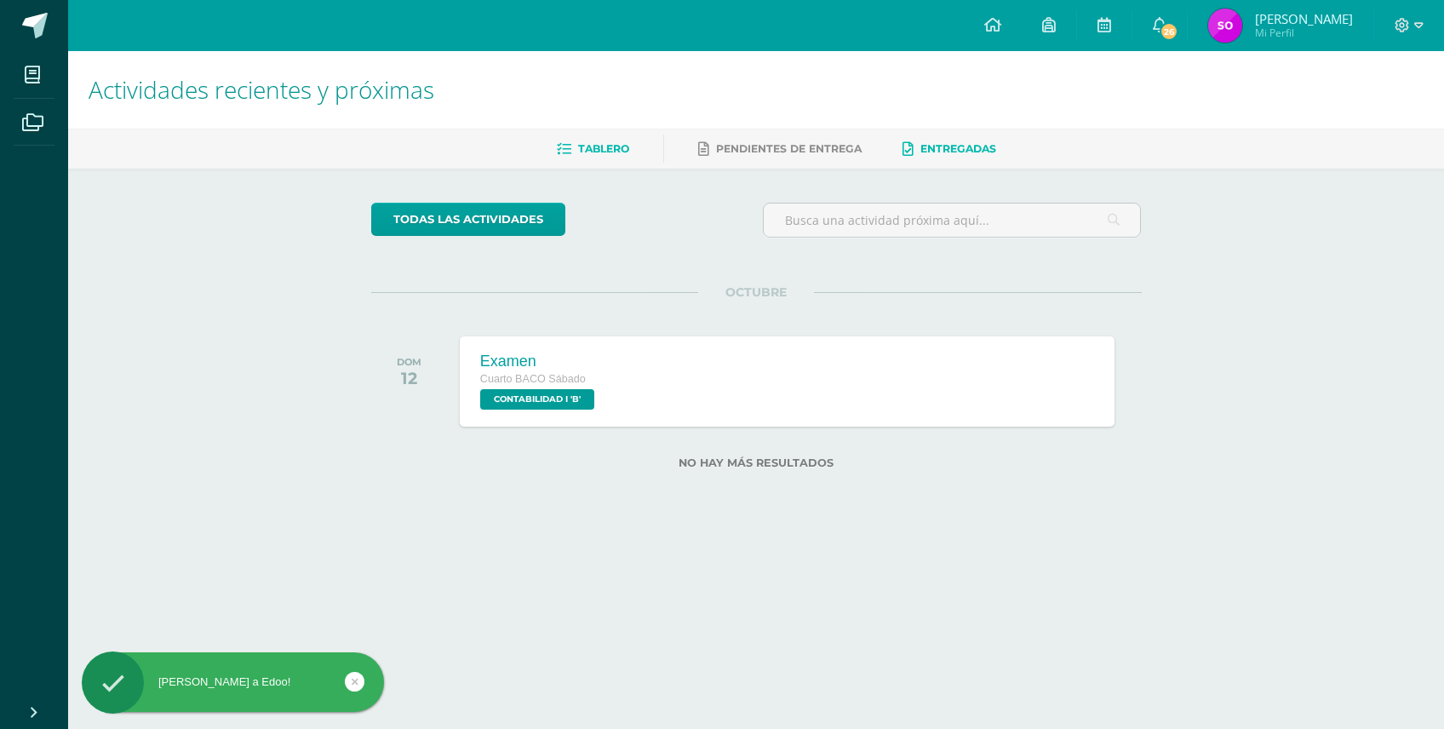
click at [996, 137] on link "Entregadas" at bounding box center [950, 148] width 94 height 27
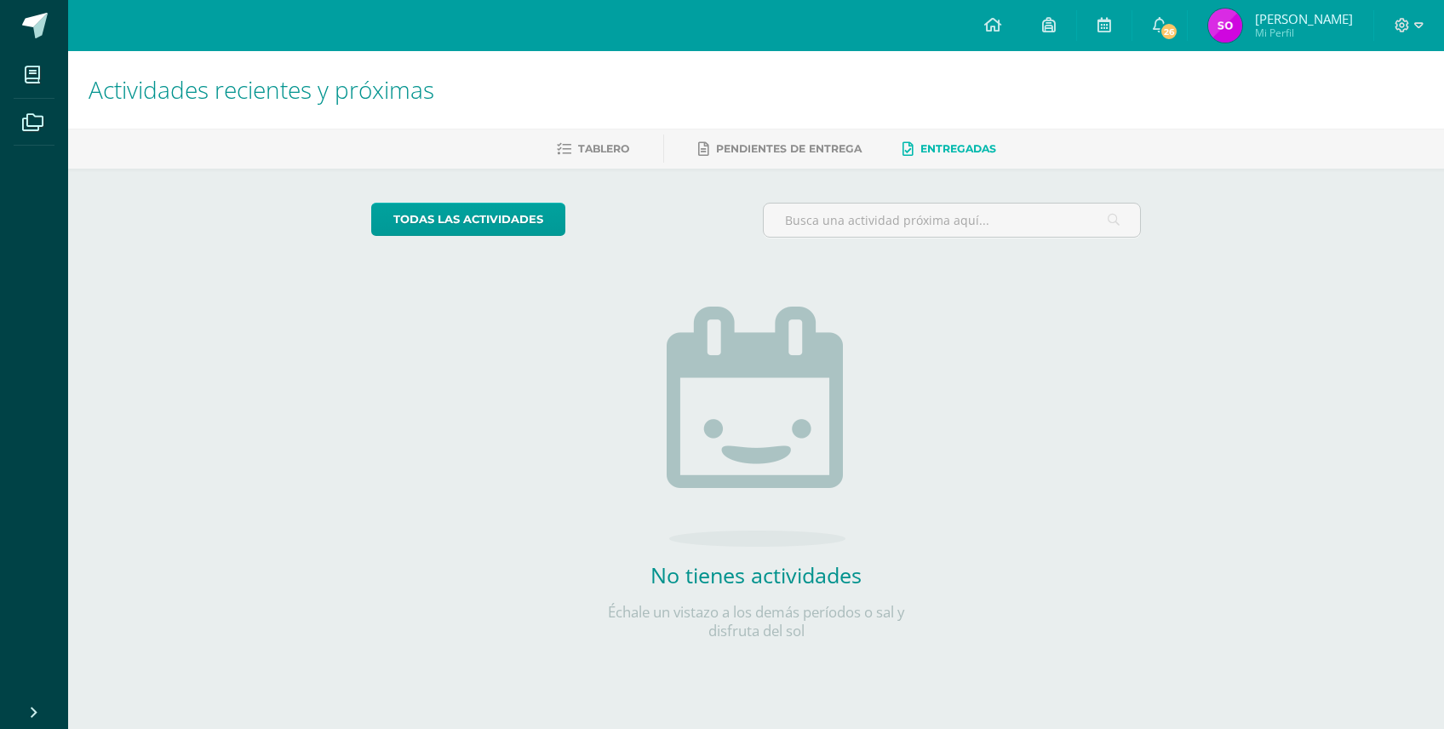
click at [70, 240] on div "Actividades recientes y próximas Tablero Pendientes de entrega Entregadas todas…" at bounding box center [756, 372] width 1376 height 643
click at [1414, 25] on icon at bounding box center [1418, 25] width 9 height 15
click at [1364, 123] on span "Cerrar sesión" at bounding box center [1365, 116] width 77 height 16
